Goal: Information Seeking & Learning: Find specific page/section

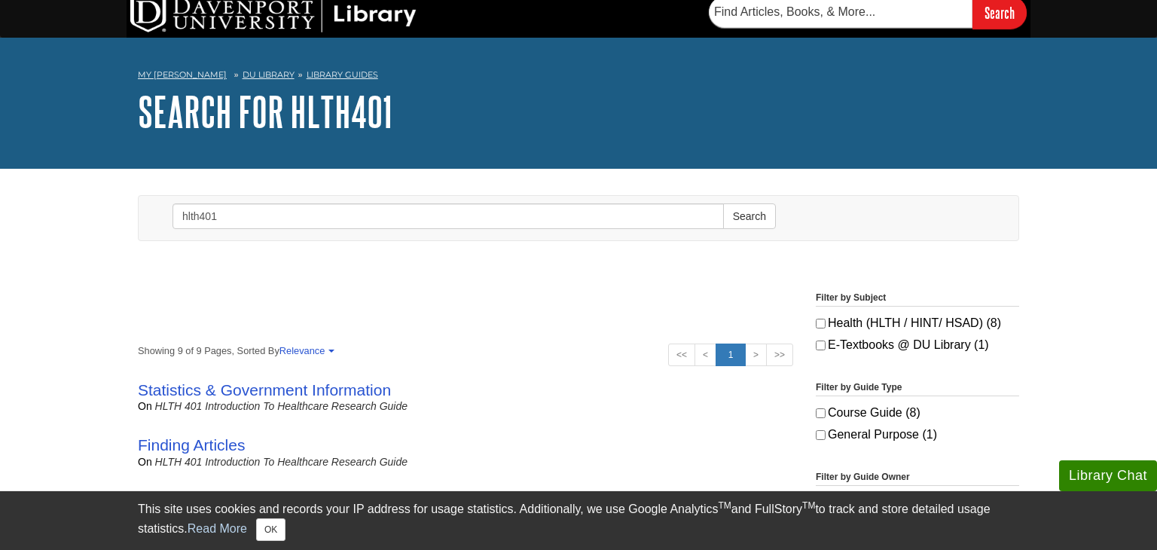
scroll to position [90, 0]
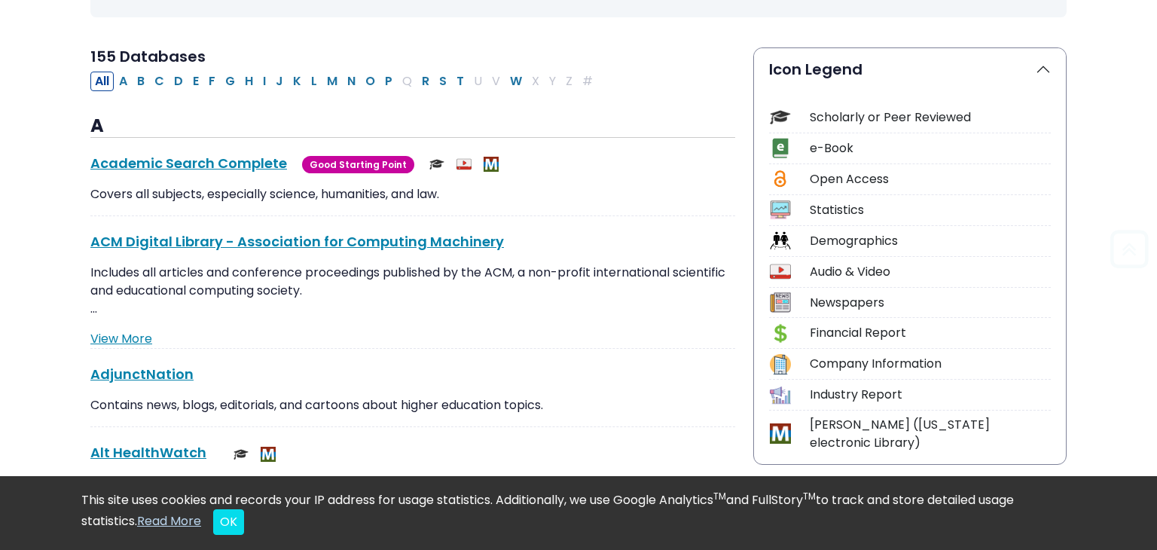
scroll to position [316, 0]
click at [453, 136] on h3 "A" at bounding box center [412, 126] width 645 height 23
click at [380, 85] on button "P" at bounding box center [388, 82] width 17 height 20
select select "Database Subject Filter"
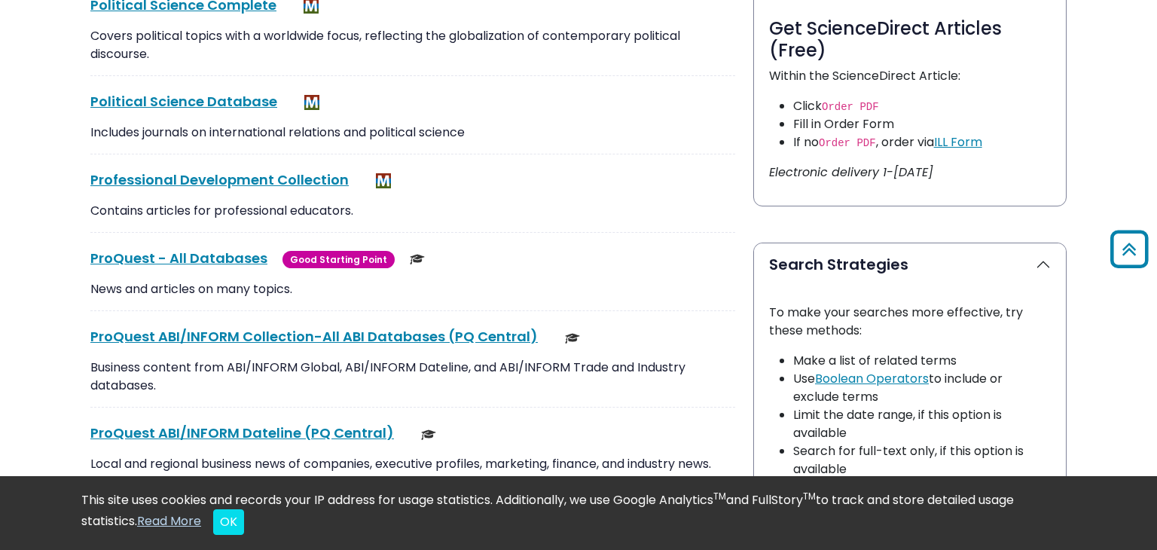
scroll to position [870, 0]
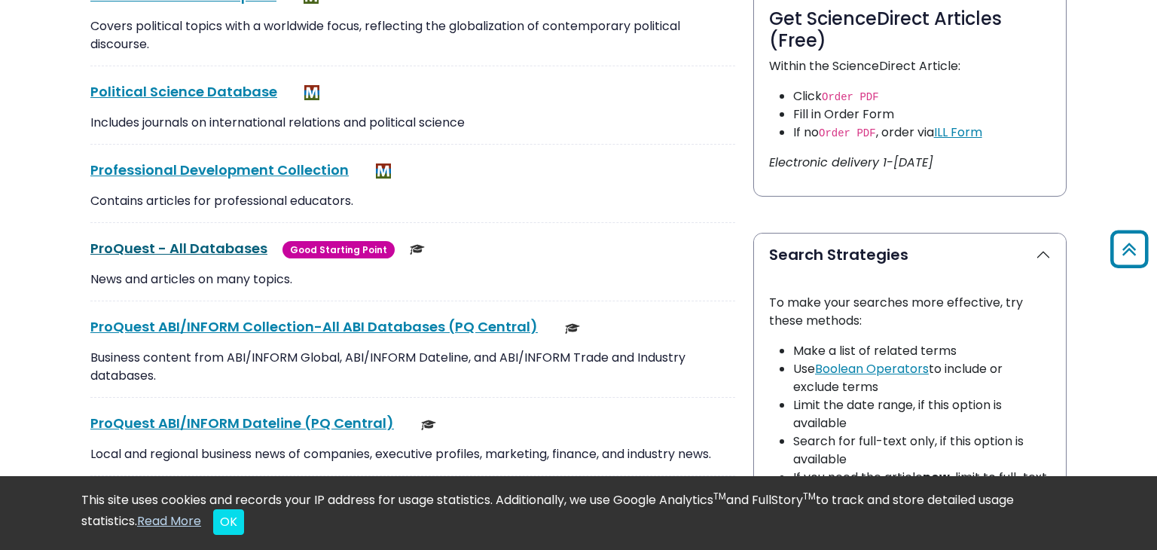
click at [185, 239] on link "ProQuest - All Databases This link opens in a new window" at bounding box center [178, 248] width 177 height 19
